Goal: Task Accomplishment & Management: Use online tool/utility

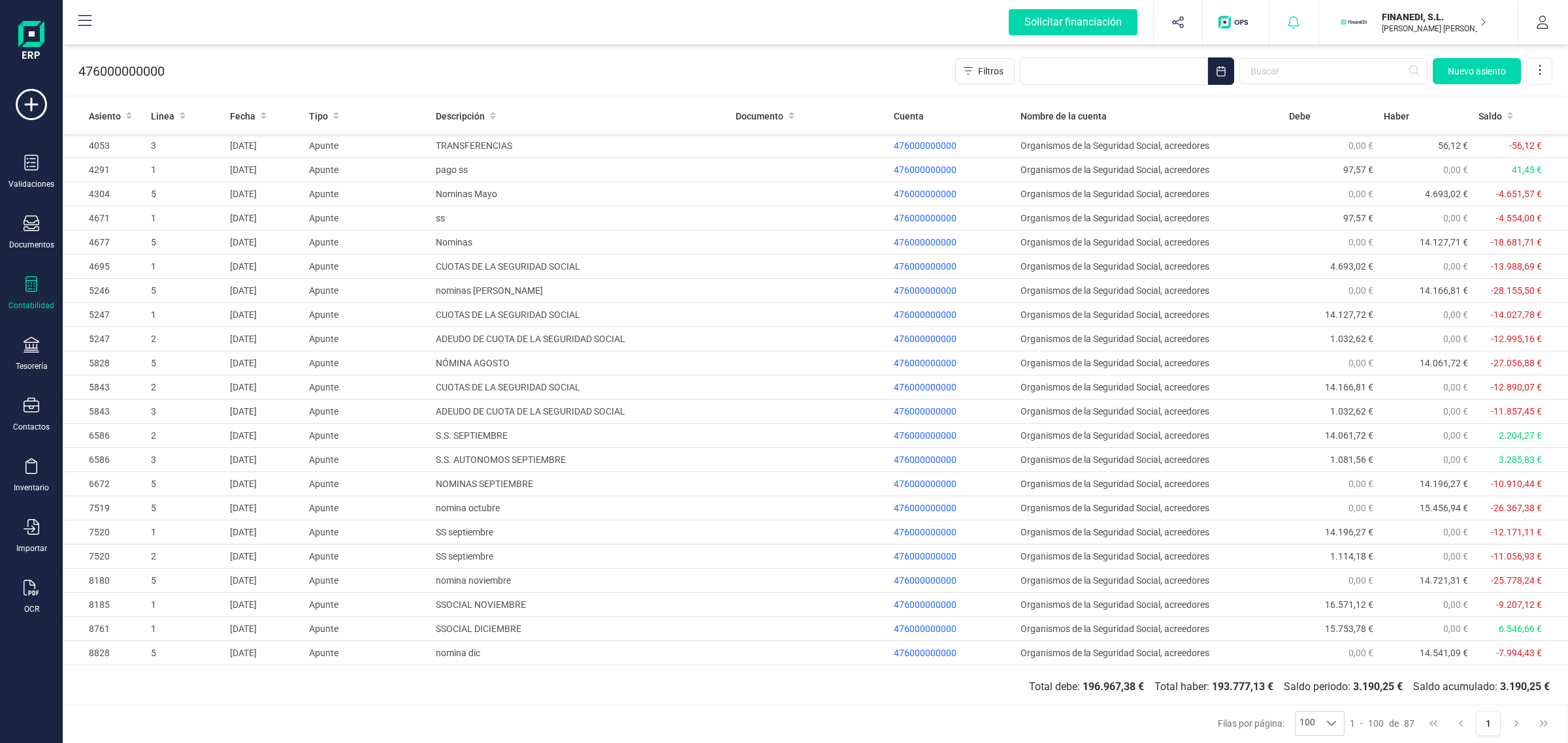
scroll to position [1579, 0]
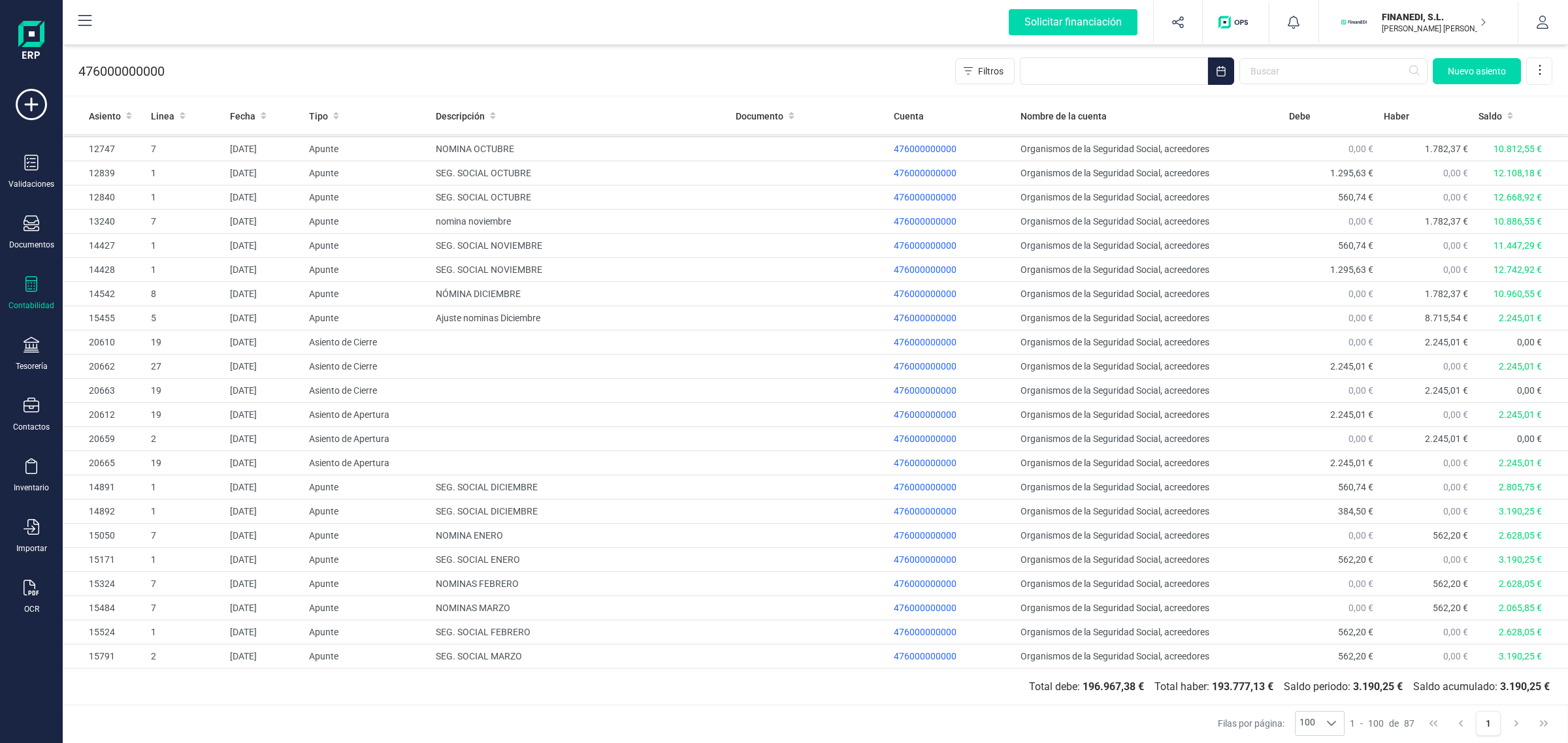
click at [1383, 20] on p "FINANEDI, S.L." at bounding box center [1434, 16] width 104 height 13
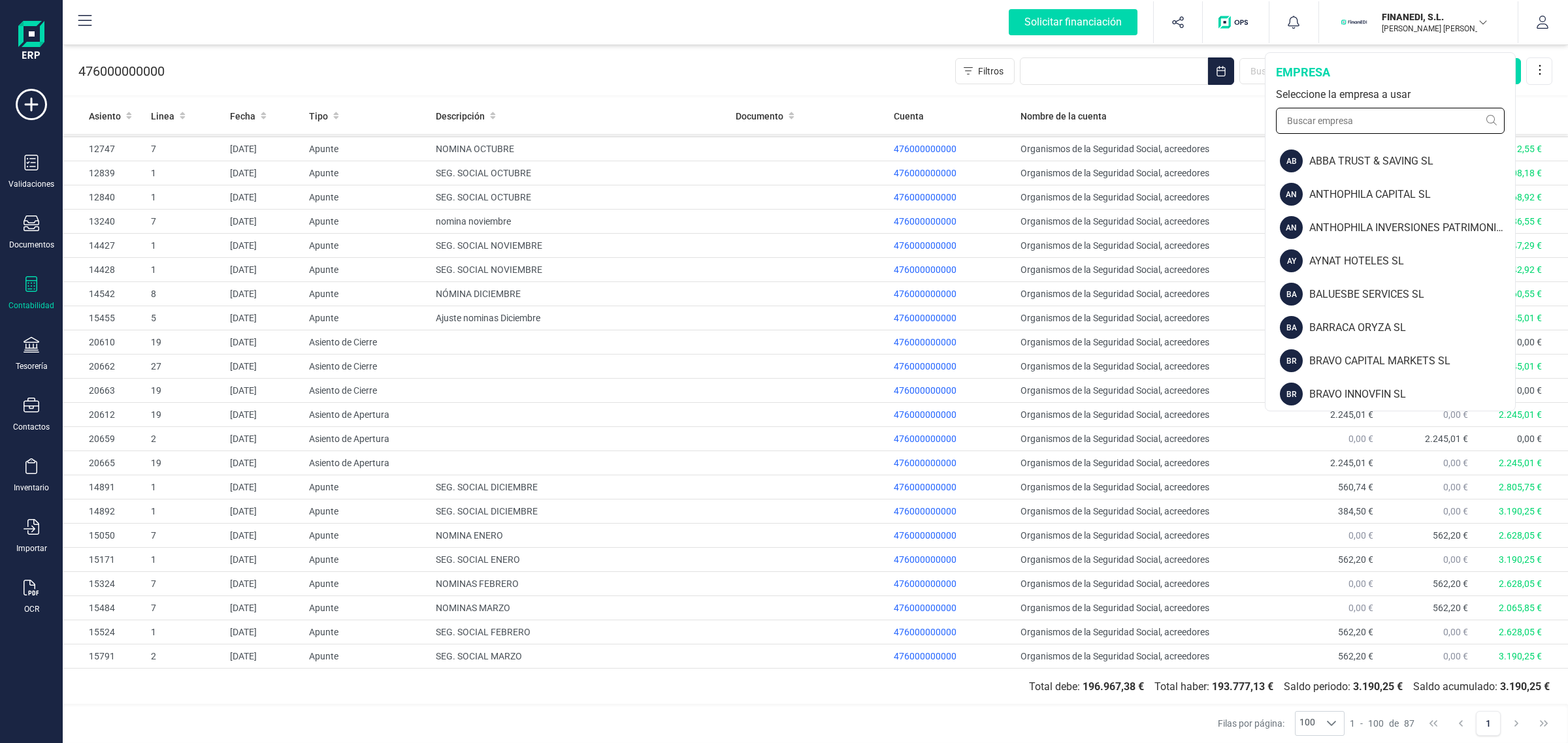
click at [1317, 125] on input "text" at bounding box center [1390, 120] width 228 height 26
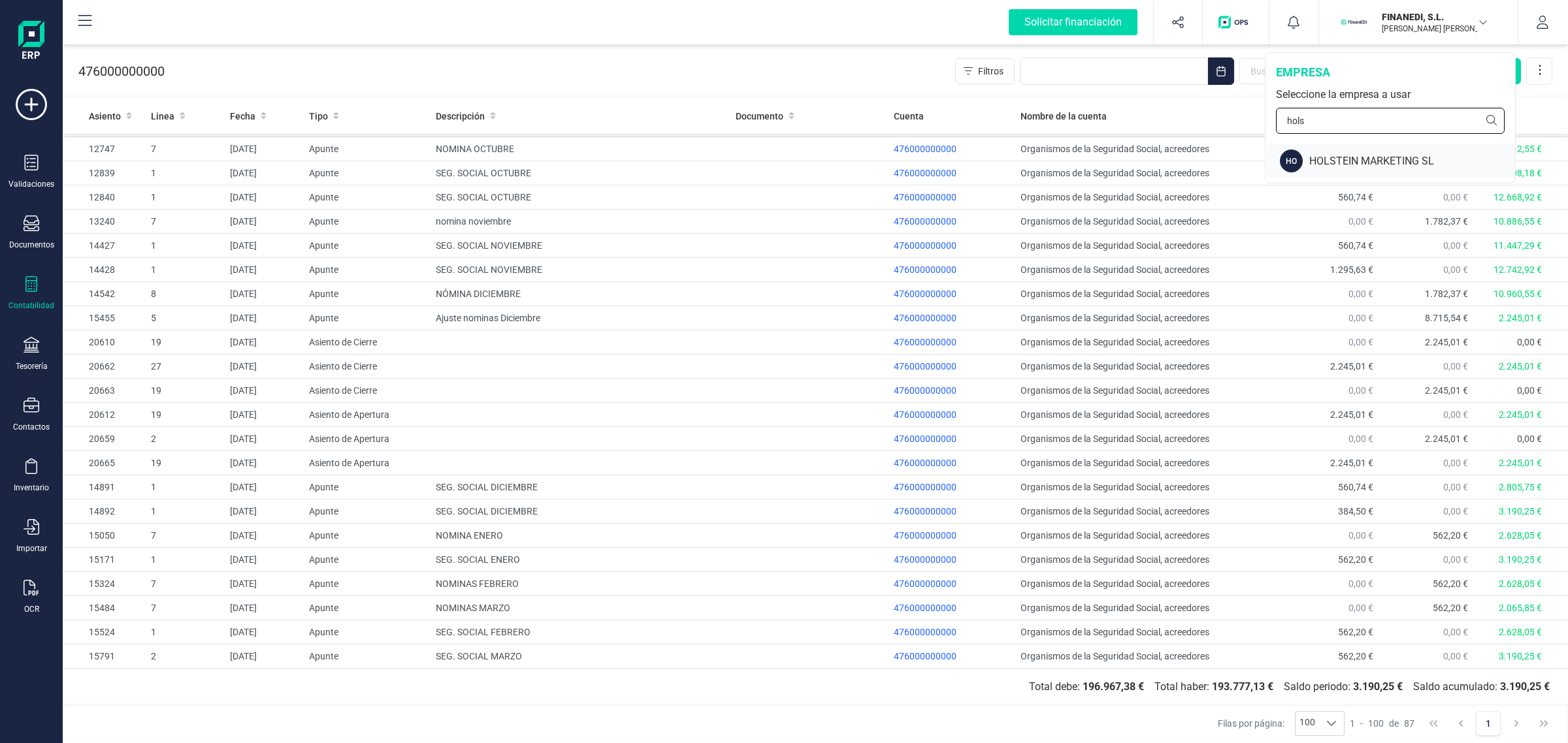
type input "hols"
click at [1314, 151] on div "HO HOLSTEIN MARKETING SL" at bounding box center [1391, 161] width 248 height 33
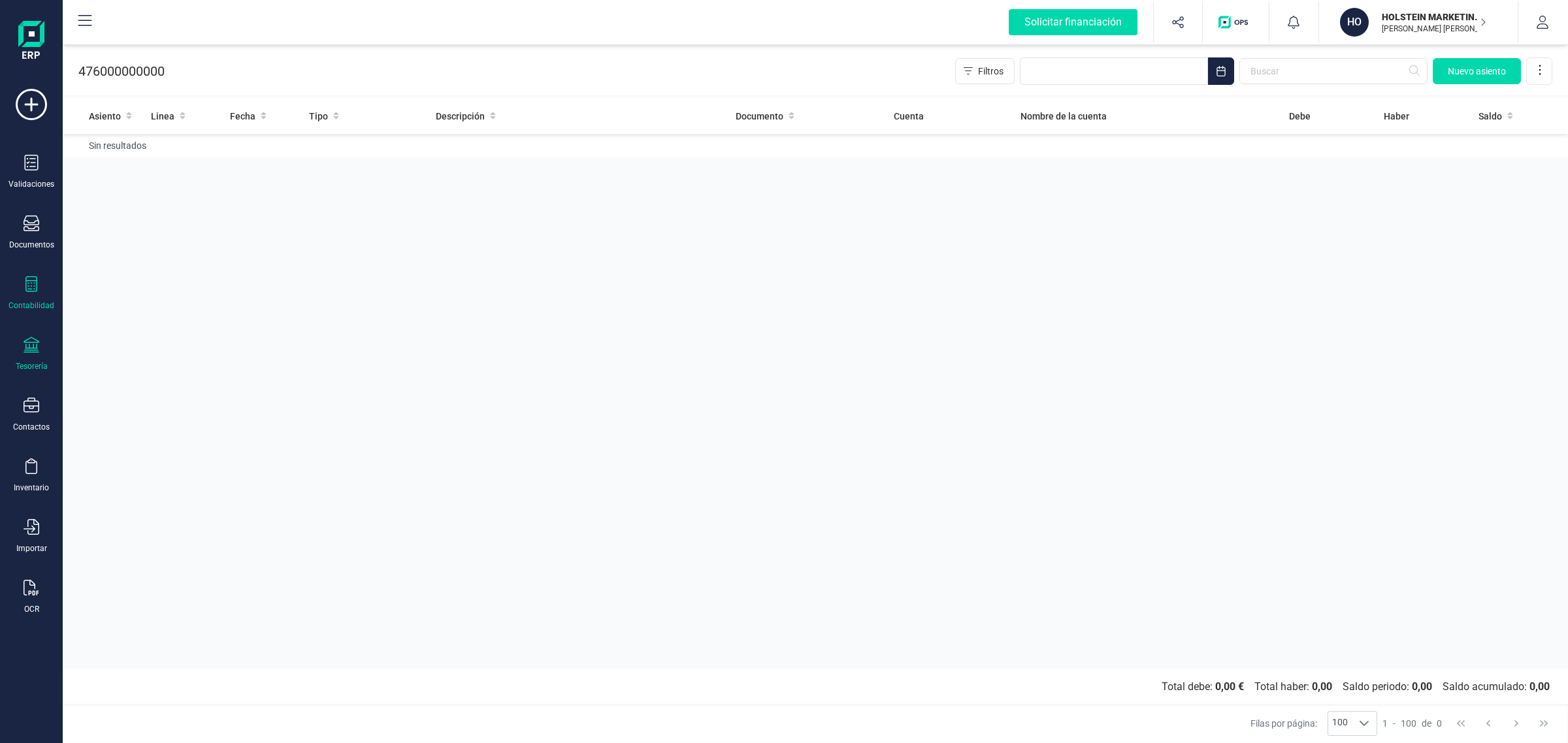
click at [39, 357] on div "Tesorería" at bounding box center [31, 354] width 52 height 35
click at [139, 217] on span "Cuentas bancarias" at bounding box center [160, 222] width 115 height 16
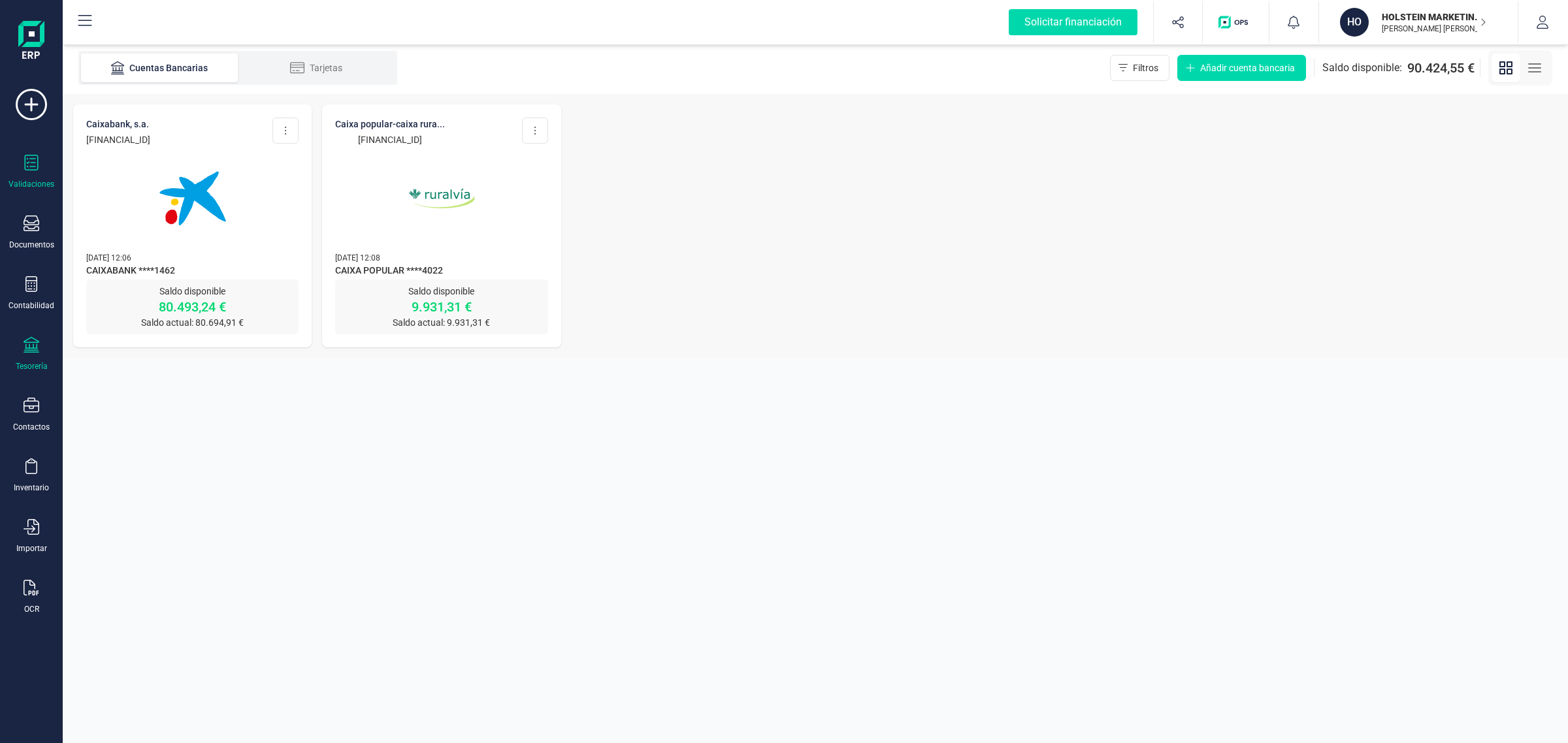
click at [39, 160] on div "Validaciones" at bounding box center [31, 173] width 52 height 35
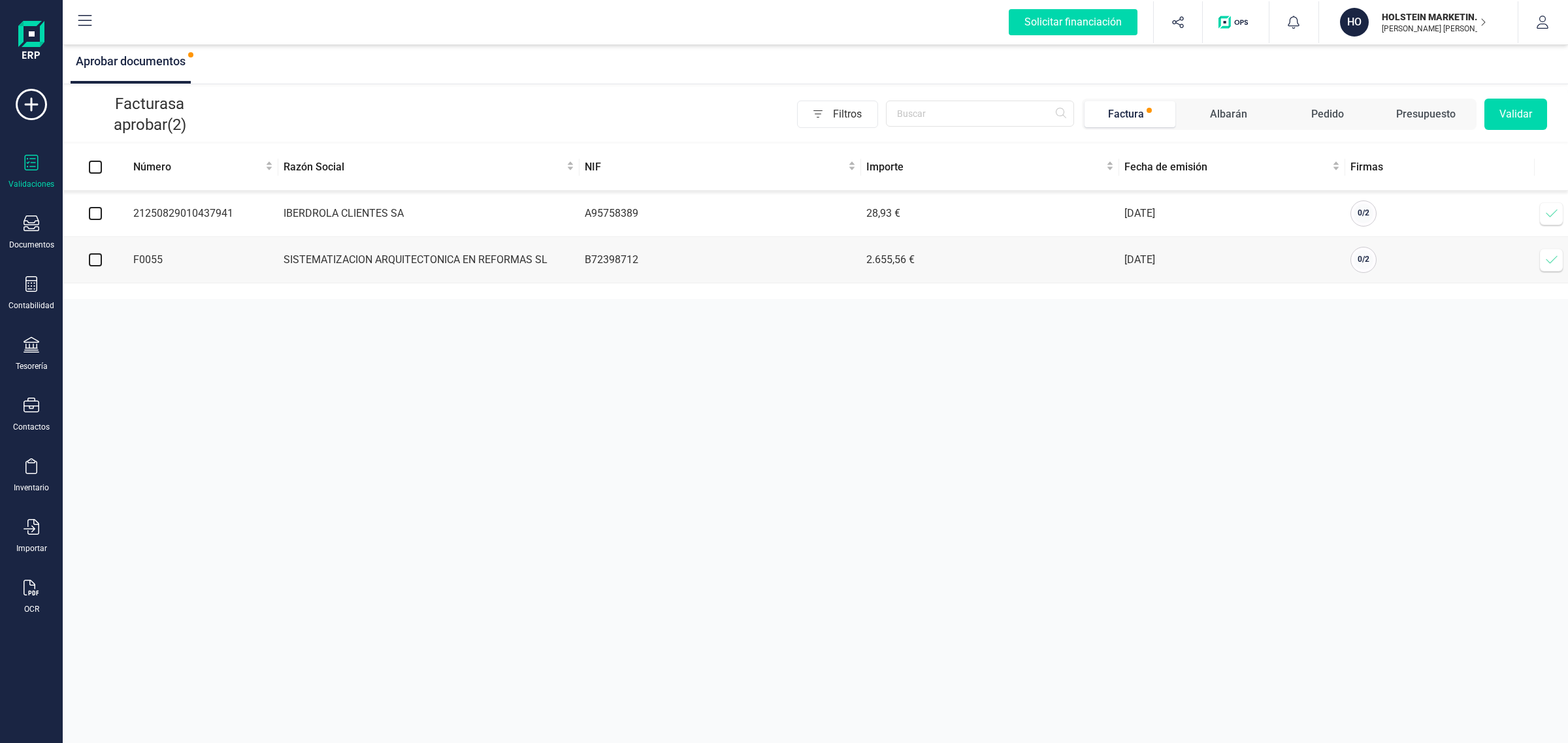
click at [101, 162] on input "Select all" at bounding box center [95, 167] width 13 height 13
checkbox input "true"
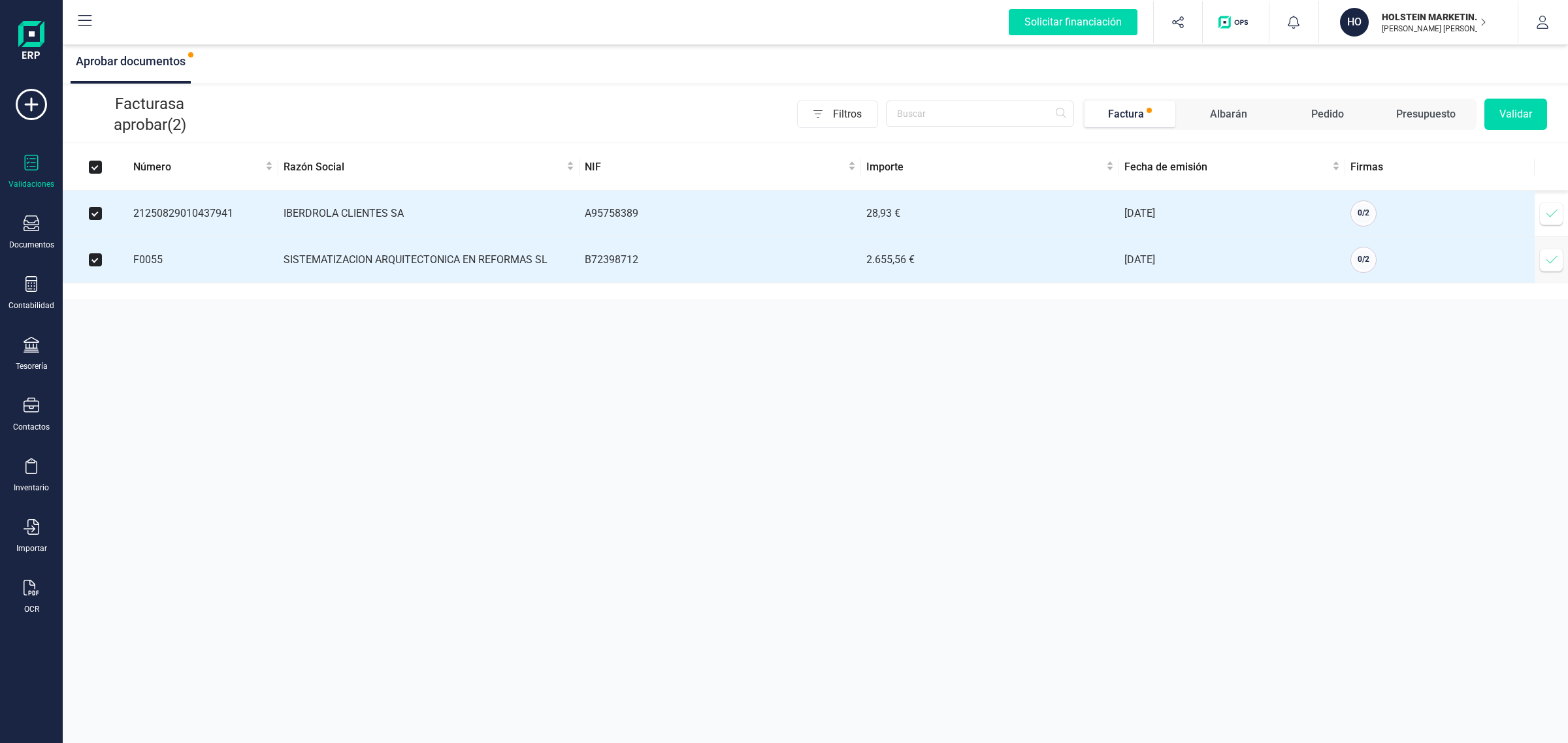
click at [1510, 109] on button "Validar" at bounding box center [1516, 114] width 63 height 31
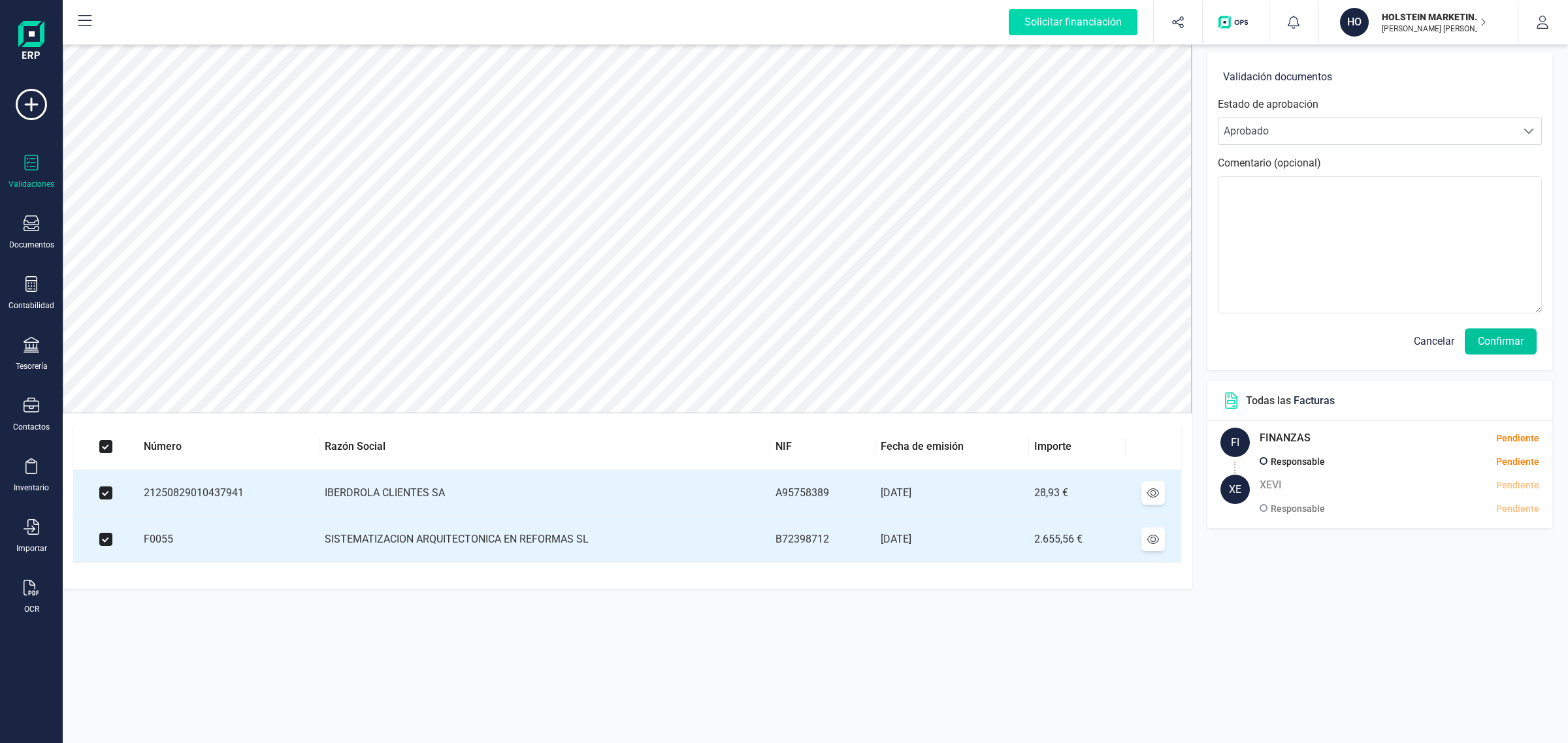
click at [1517, 347] on button "Confirmar" at bounding box center [1500, 341] width 72 height 26
click at [1495, 346] on button "Confirmar" at bounding box center [1500, 341] width 72 height 26
